Goal: Communication & Community: Answer question/provide support

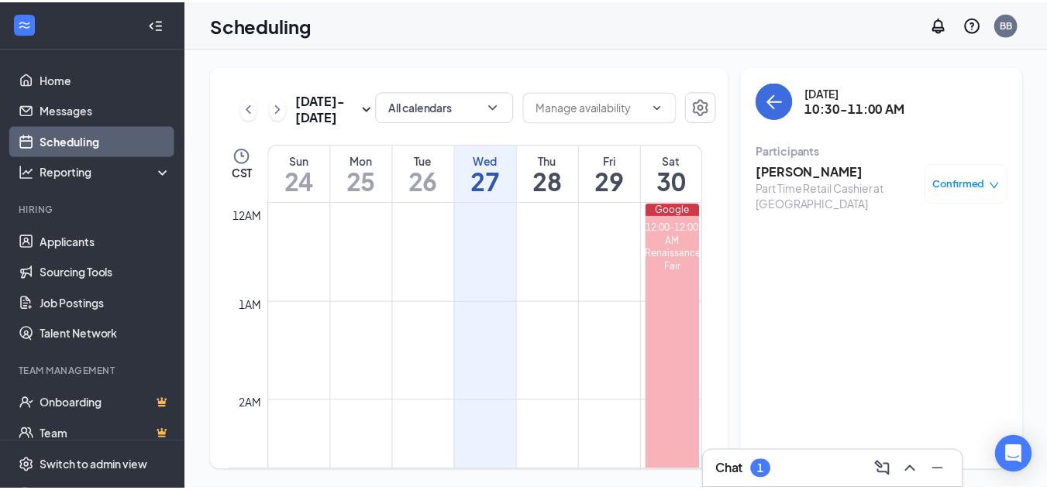
scroll to position [994, 0]
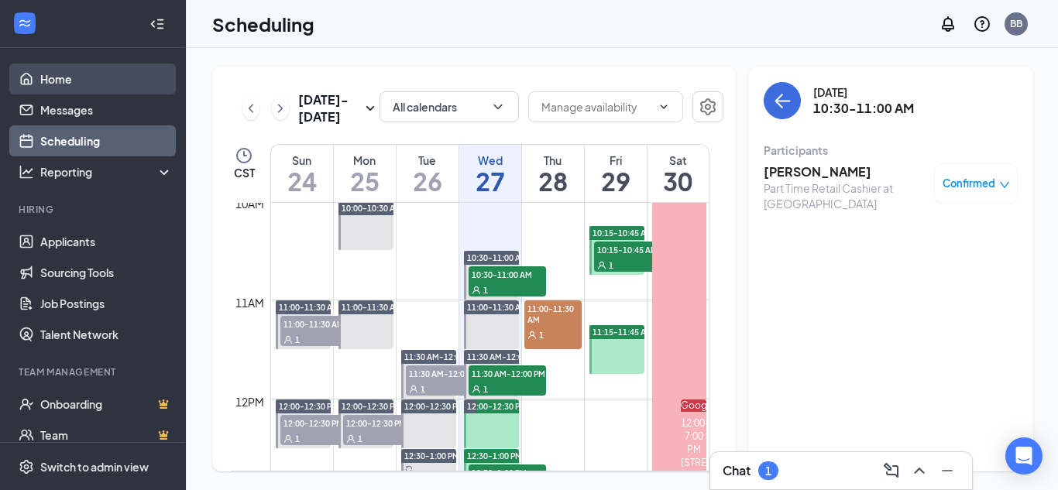
click at [83, 77] on link "Home" at bounding box center [106, 79] width 132 height 31
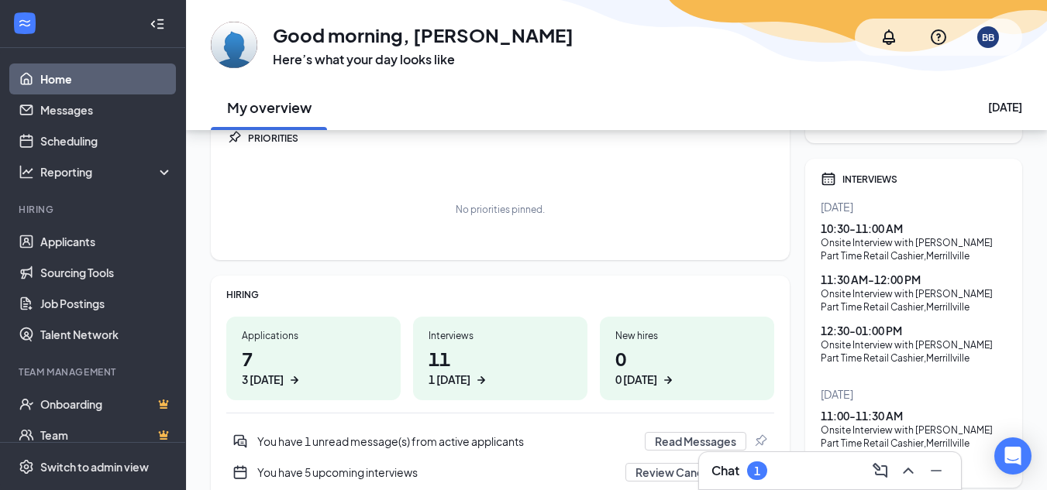
scroll to position [232, 0]
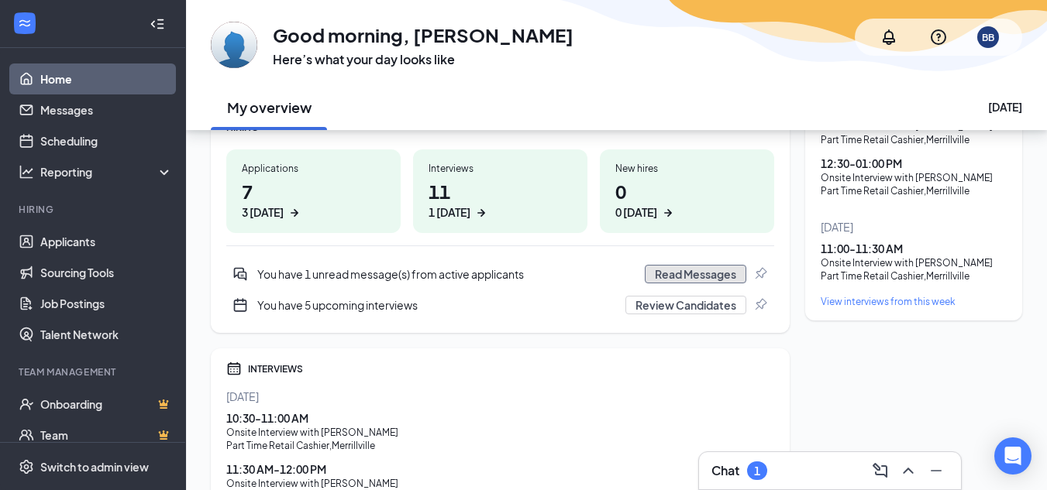
click at [693, 266] on button "Read Messages" at bounding box center [695, 274] width 101 height 19
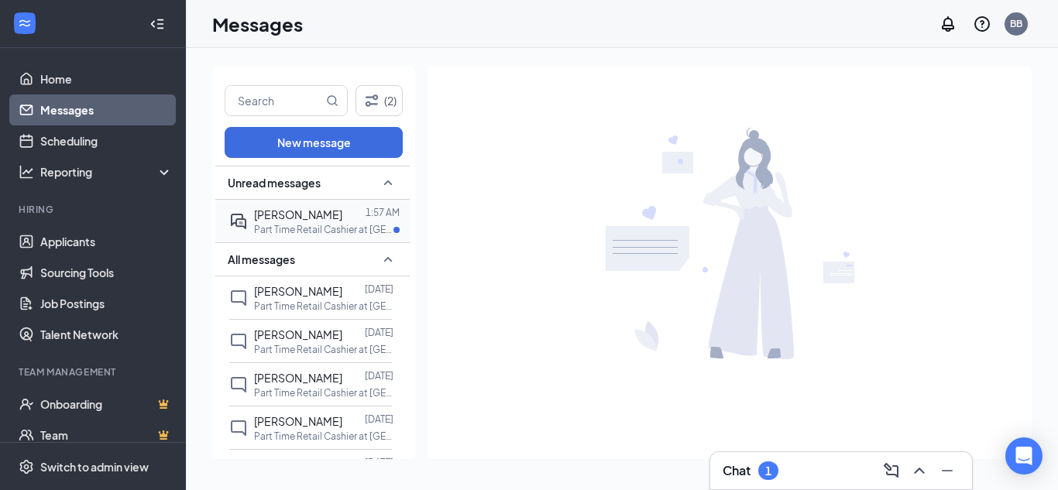
click at [316, 221] on span "Marsha Griggs" at bounding box center [298, 215] width 88 height 14
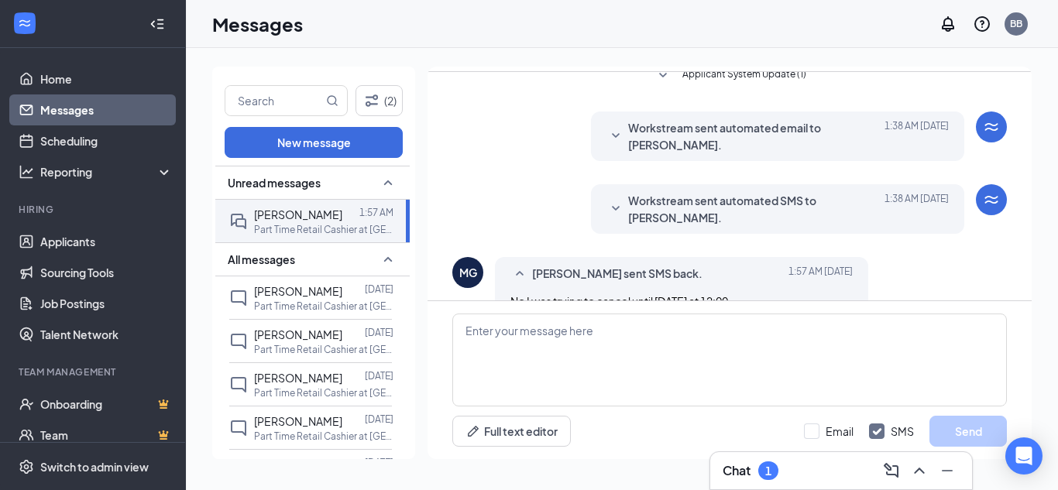
scroll to position [620, 0]
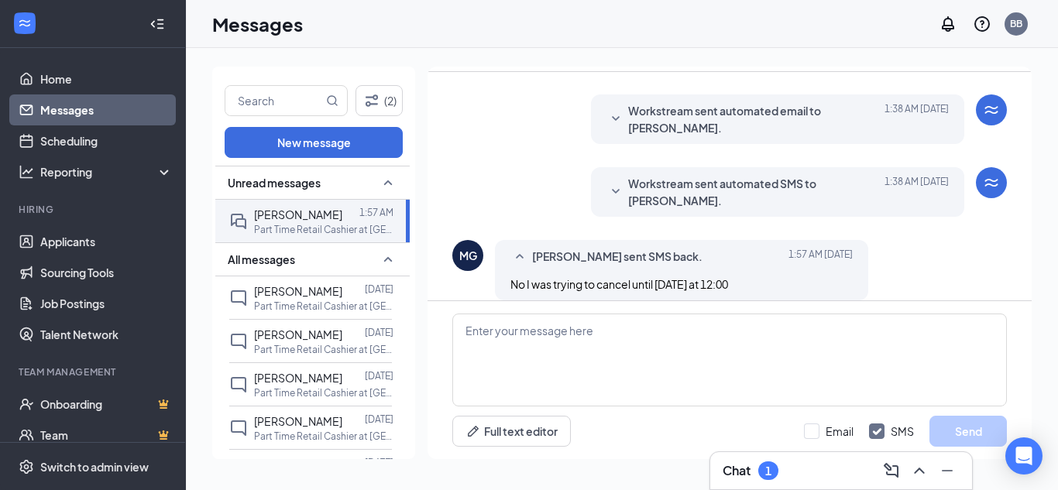
click at [609, 183] on icon "SmallChevronDown" at bounding box center [616, 192] width 19 height 19
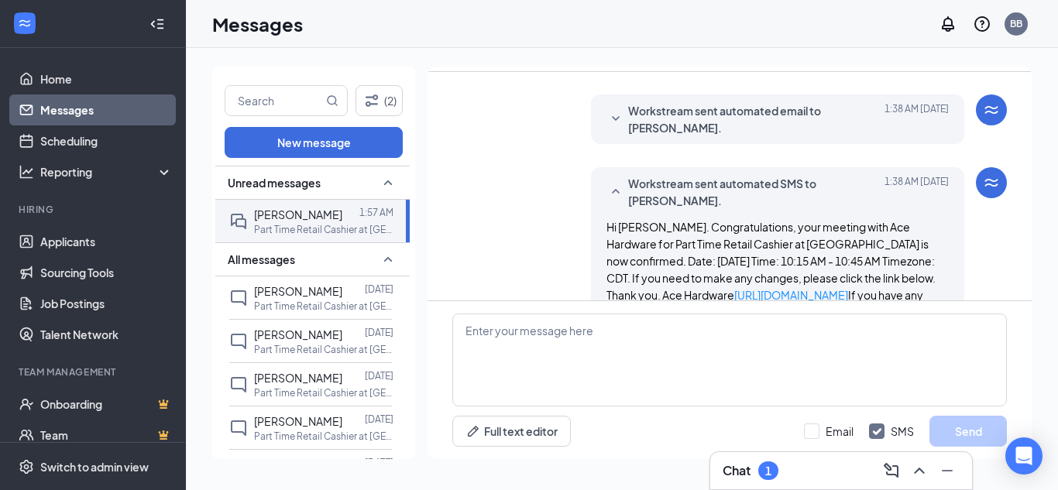
click at [609, 183] on icon "SmallChevronUp" at bounding box center [616, 192] width 19 height 19
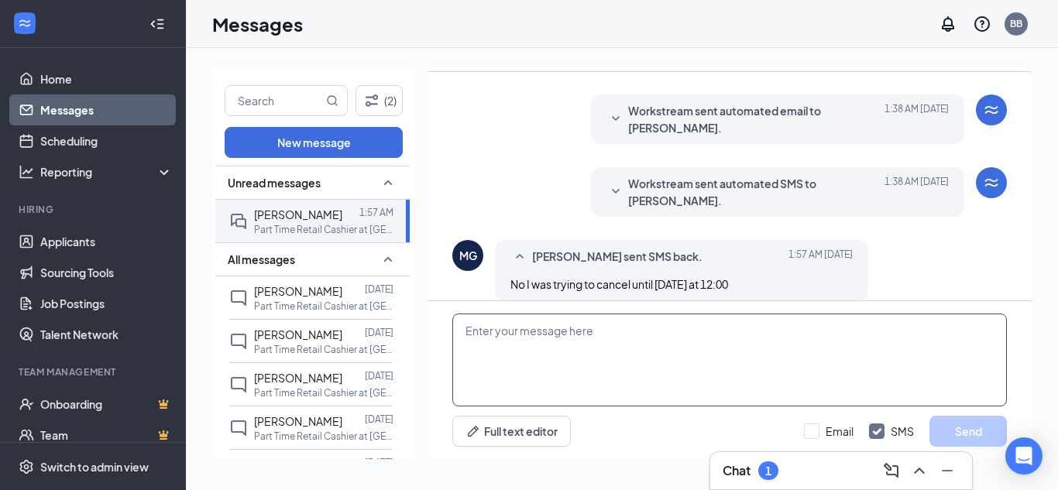
click at [644, 346] on textarea at bounding box center [729, 360] width 555 height 93
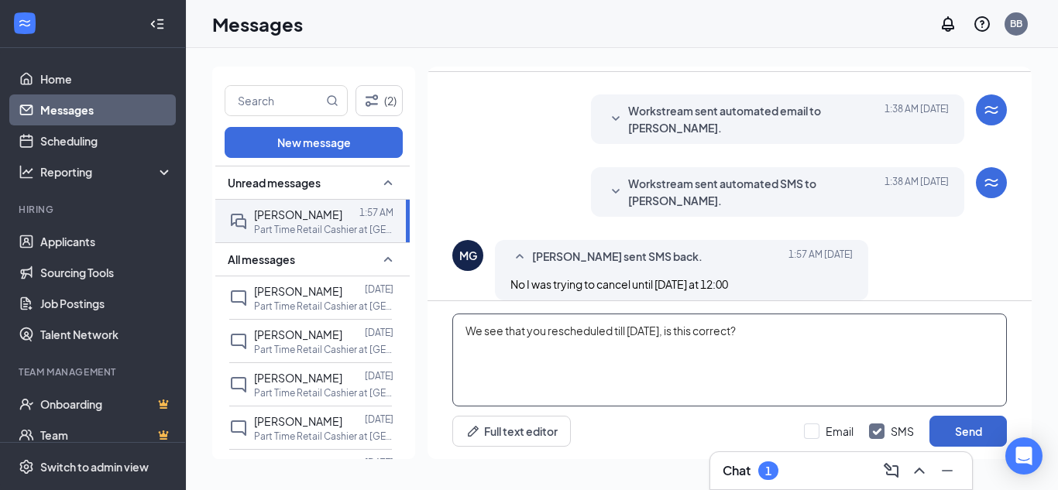
type textarea "We see that you rescheduled till Friday, is this correct?"
click at [977, 417] on button "Send" at bounding box center [968, 431] width 77 height 31
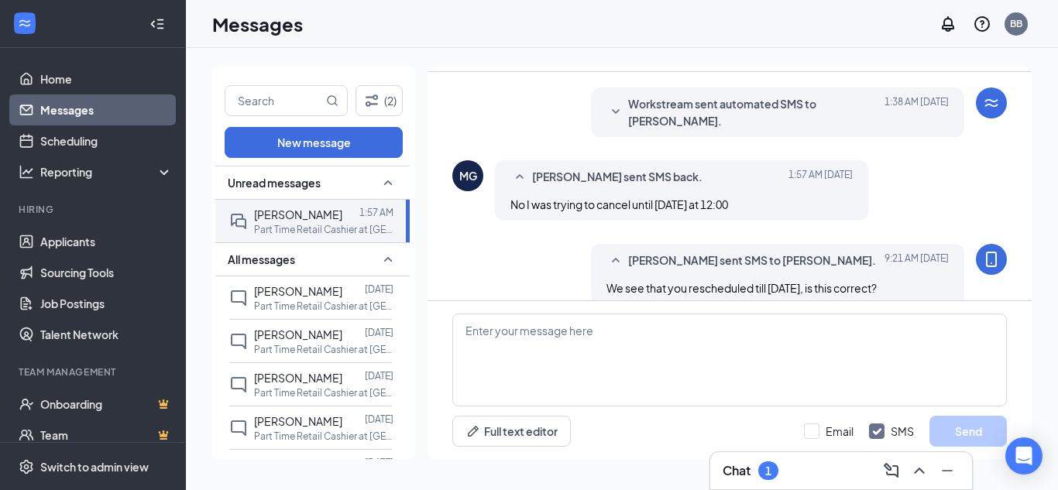
scroll to position [704, 0]
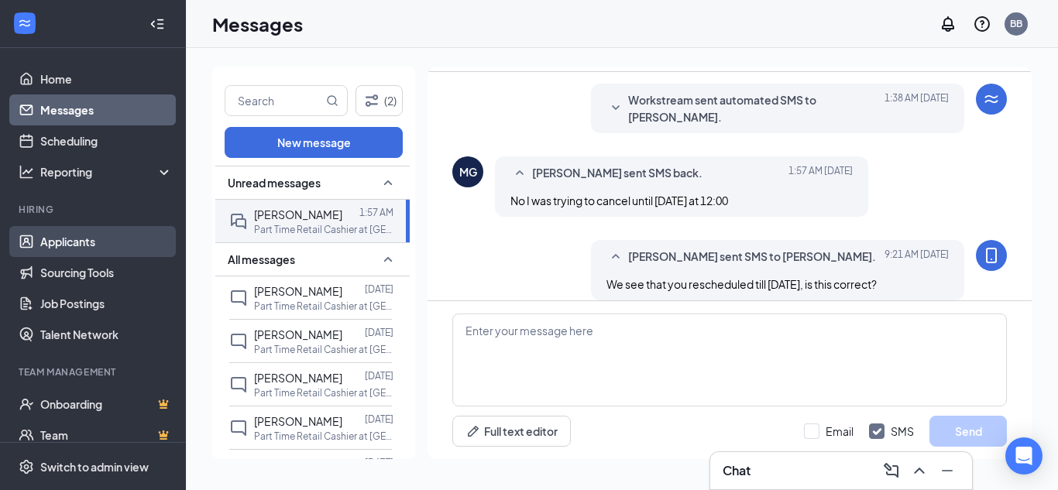
click at [108, 229] on link "Applicants" at bounding box center [106, 241] width 132 height 31
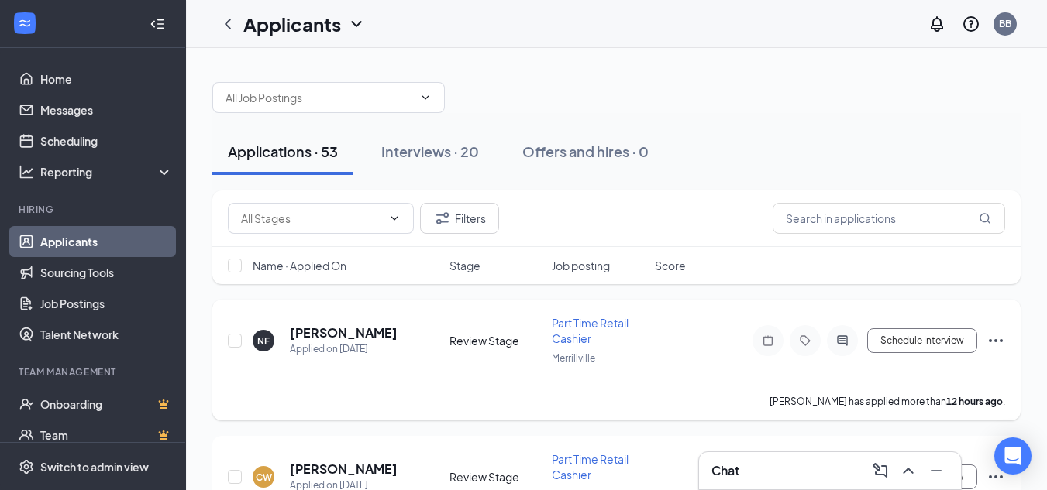
click at [260, 336] on div "NF" at bounding box center [263, 341] width 12 height 13
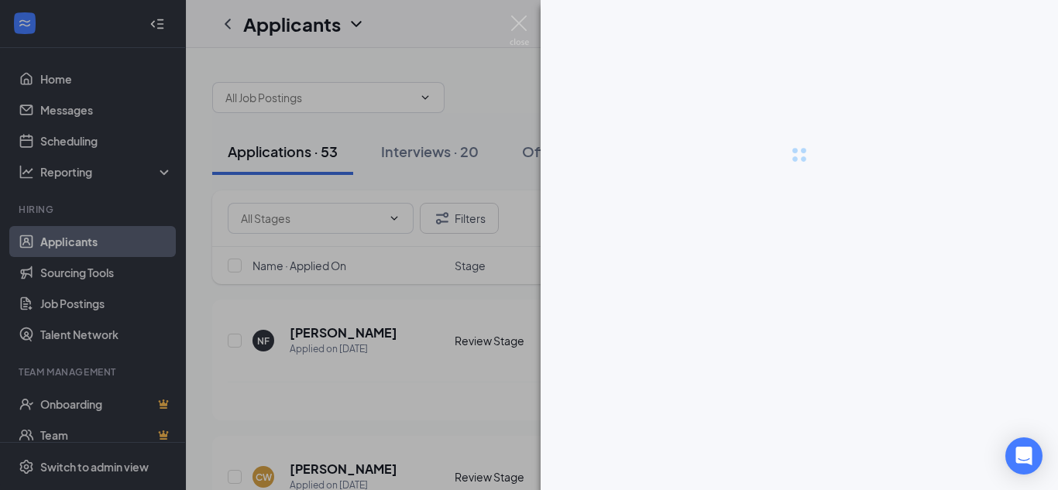
click at [302, 333] on div at bounding box center [529, 245] width 1058 height 490
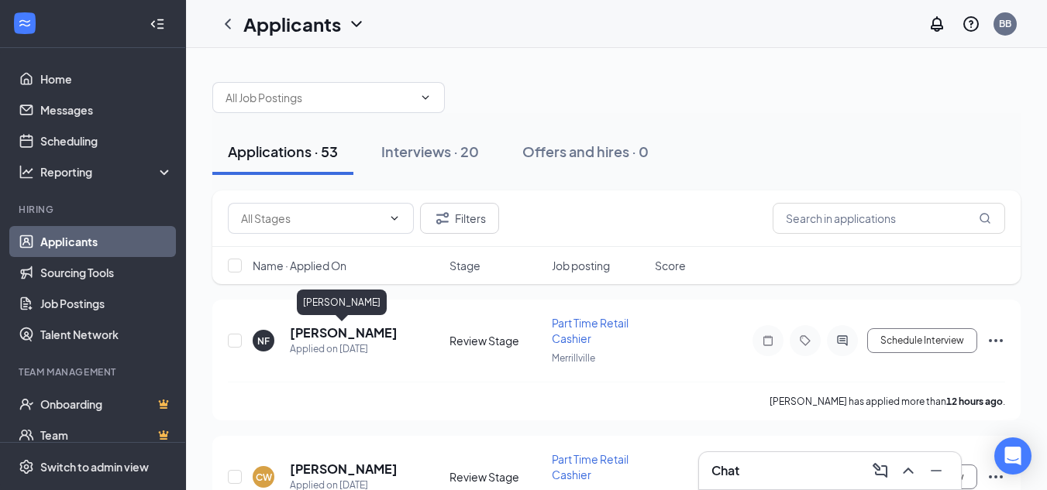
click at [302, 333] on h5 "Nathaniel Flores" at bounding box center [344, 333] width 108 height 17
